Goal: Transaction & Acquisition: Obtain resource

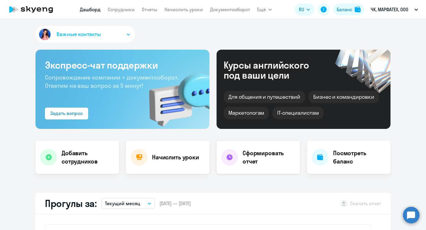
select select "30"
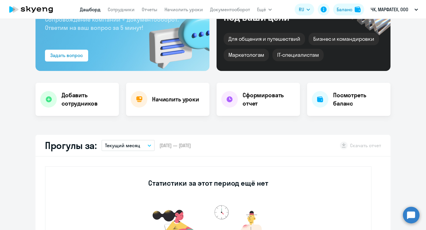
scroll to position [71, 0]
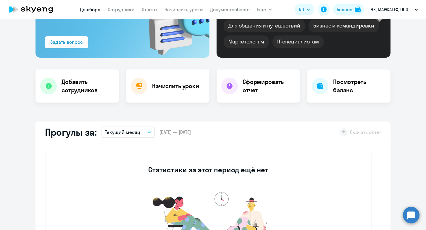
click at [222, 14] on nav "[PERSON_NAME] Отчеты Начислить уроки Документооборот" at bounding box center [165, 10] width 170 height 12
click at [222, 8] on link "Документооборот" at bounding box center [230, 10] width 40 height 6
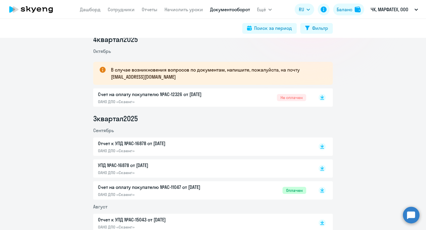
scroll to position [85, 0]
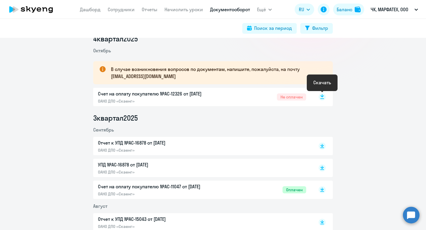
click at [323, 96] on icon at bounding box center [322, 95] width 4 height 3
click at [194, 95] on p "Счет на оплату покупателю №AC-12326 от [DATE]" at bounding box center [160, 93] width 124 height 7
click at [199, 97] on p "Счет на оплату покупателю №AC-12326 от [DATE]" at bounding box center [160, 93] width 124 height 7
